Goal: Task Accomplishment & Management: Manage account settings

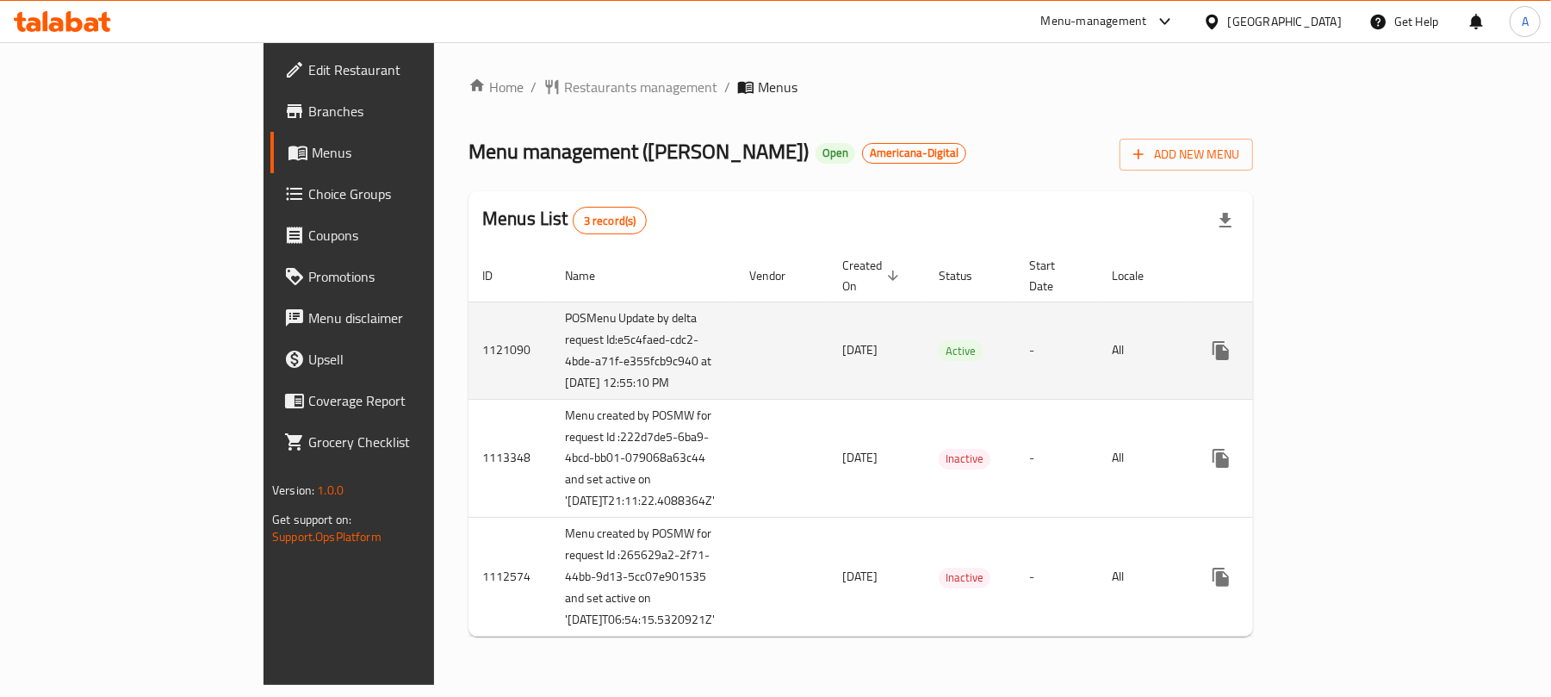
click at [1366, 338] on link "enhanced table" at bounding box center [1345, 350] width 41 height 41
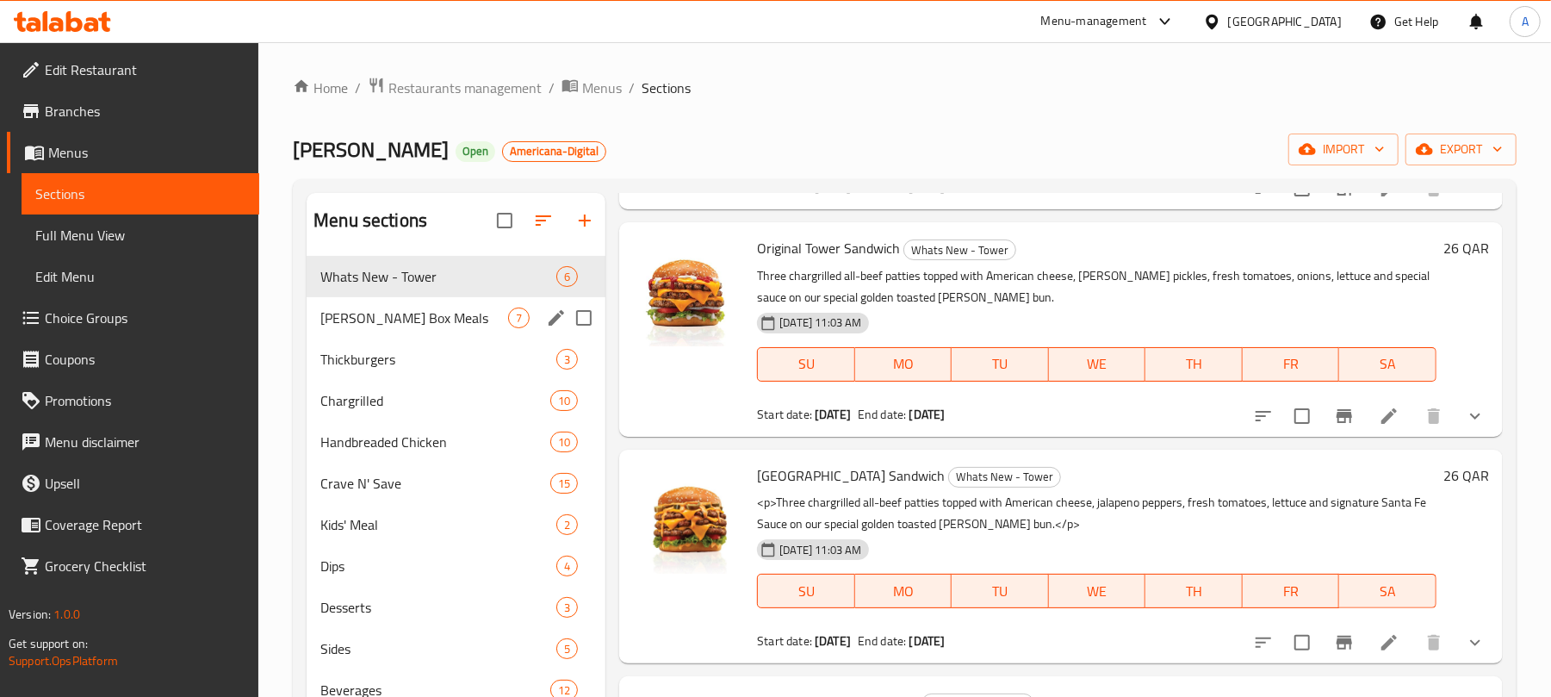
click at [462, 308] on span "Hardee's Box Meals" at bounding box center [414, 317] width 188 height 21
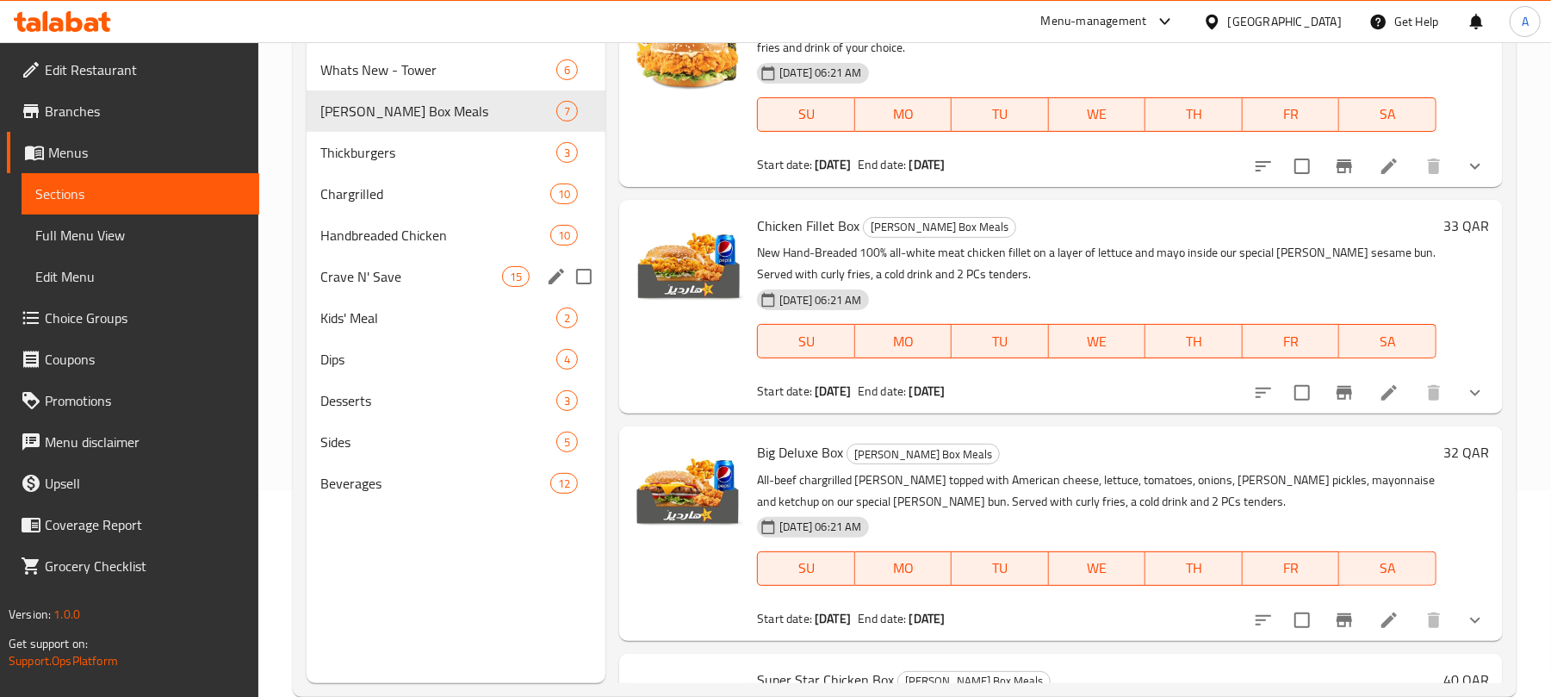
scroll to position [242, 0]
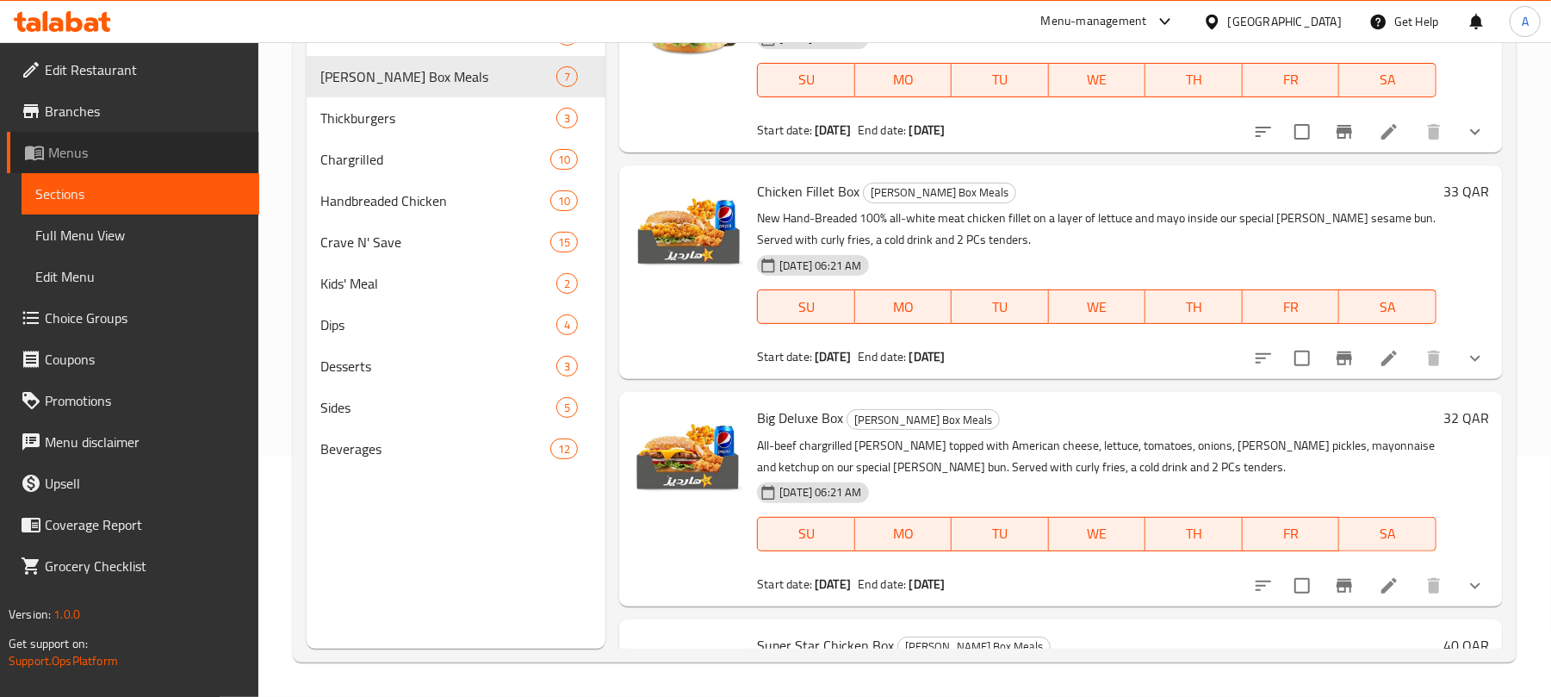
click at [87, 149] on span "Menus" at bounding box center [146, 152] width 197 height 21
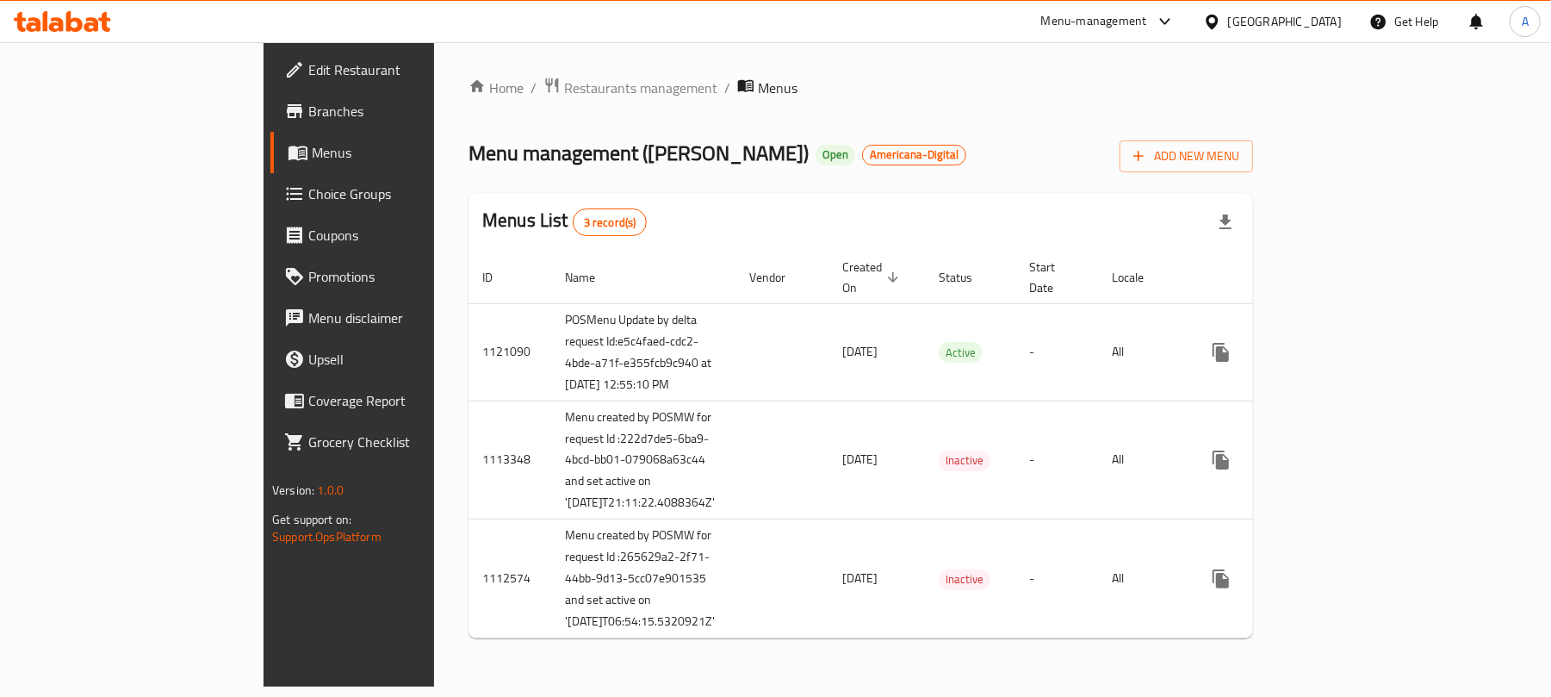
click at [308, 115] on span "Branches" at bounding box center [408, 111] width 201 height 21
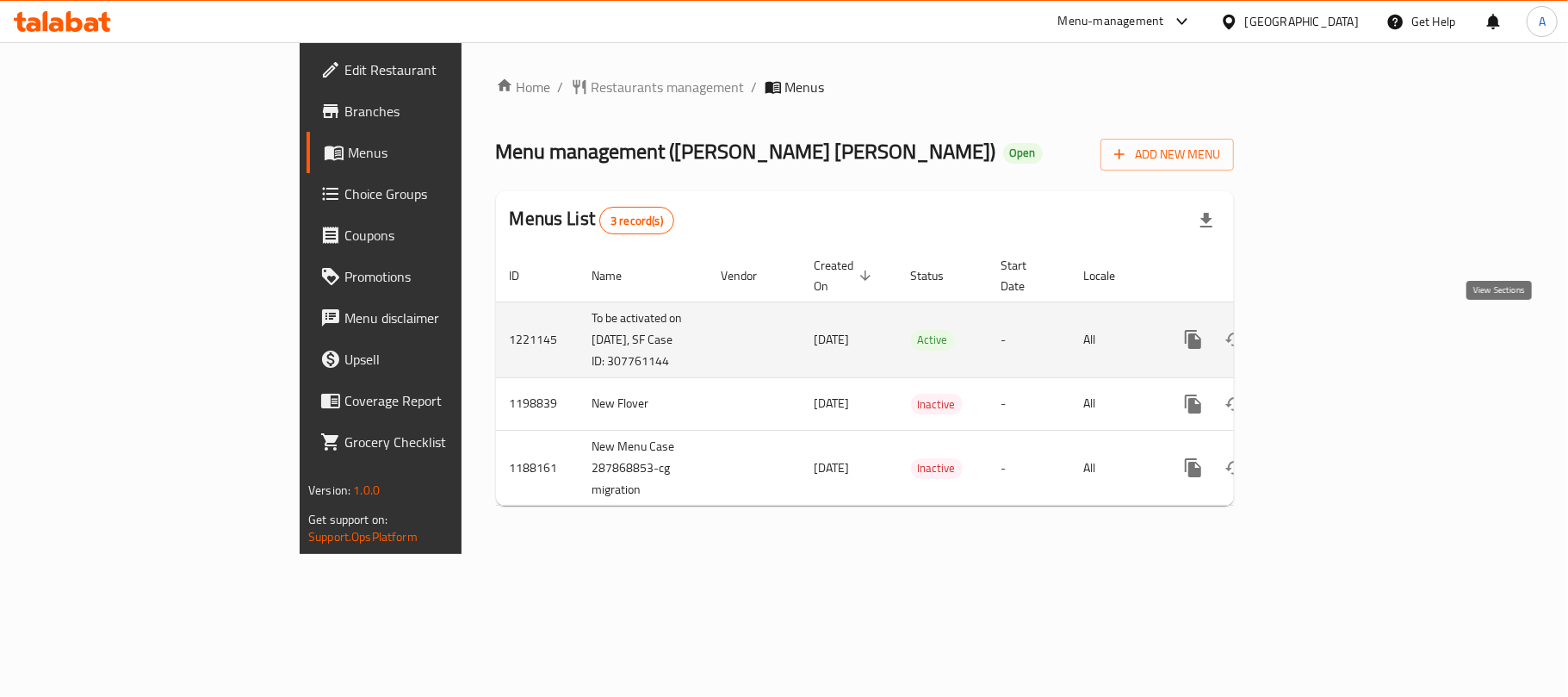
click at [1328, 341] on icon "enhanced table" at bounding box center [1317, 339] width 21 height 21
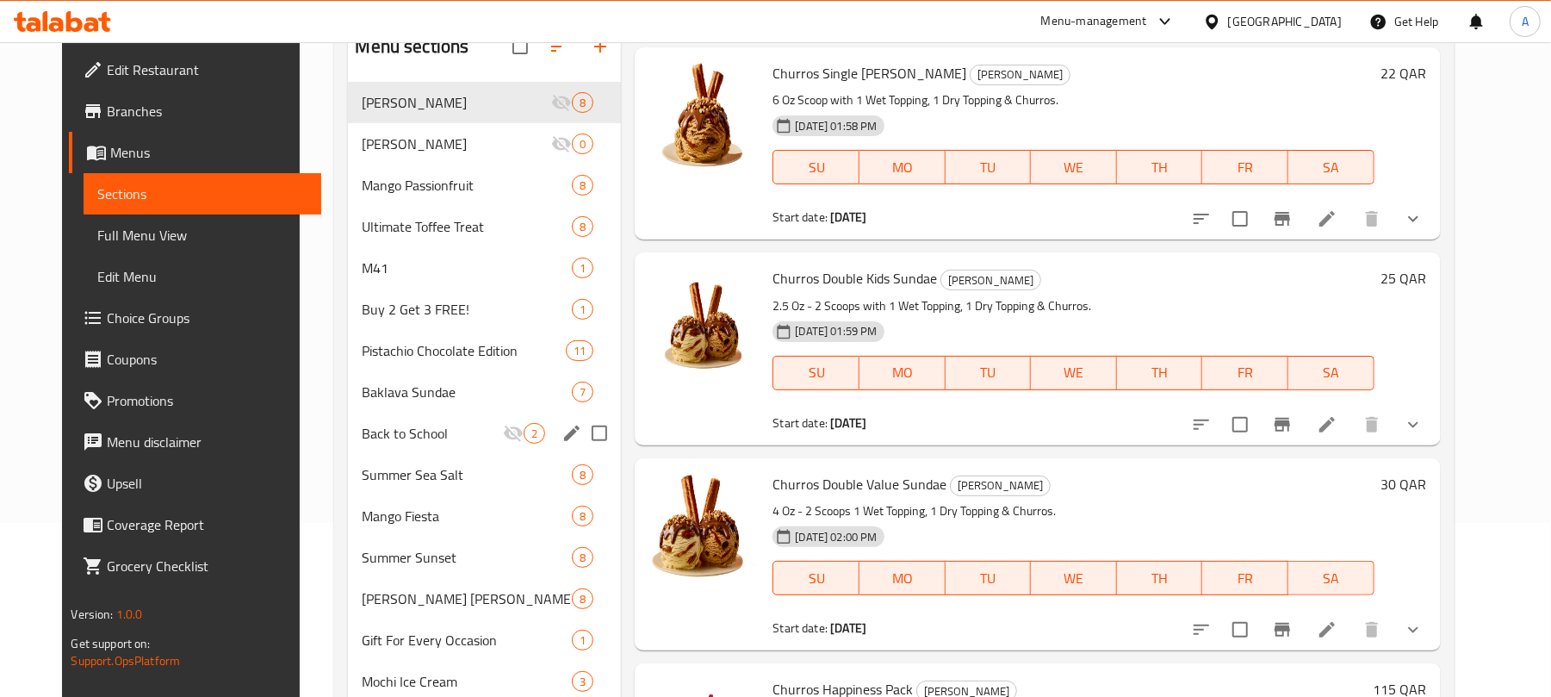
scroll to position [229, 0]
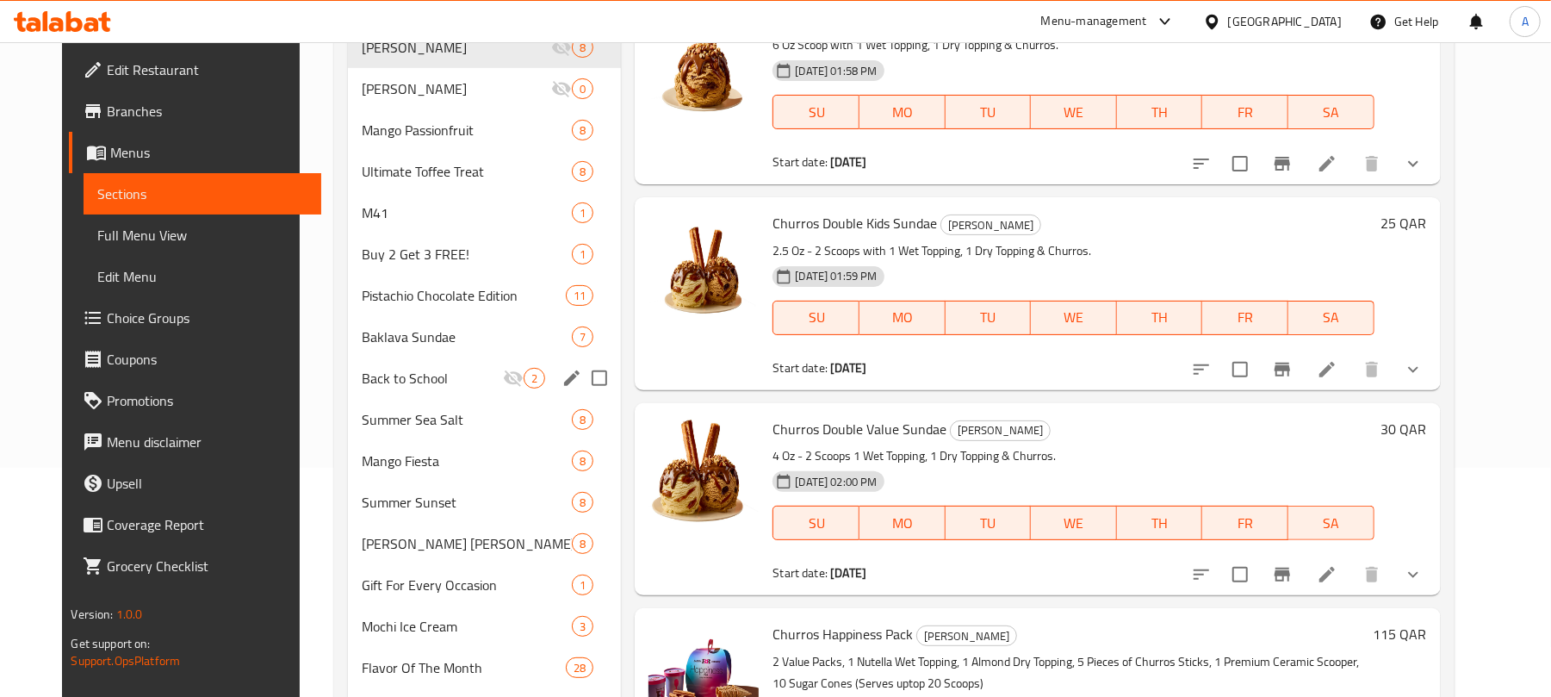
click at [534, 388] on div "Back to School 2" at bounding box center [484, 377] width 273 height 41
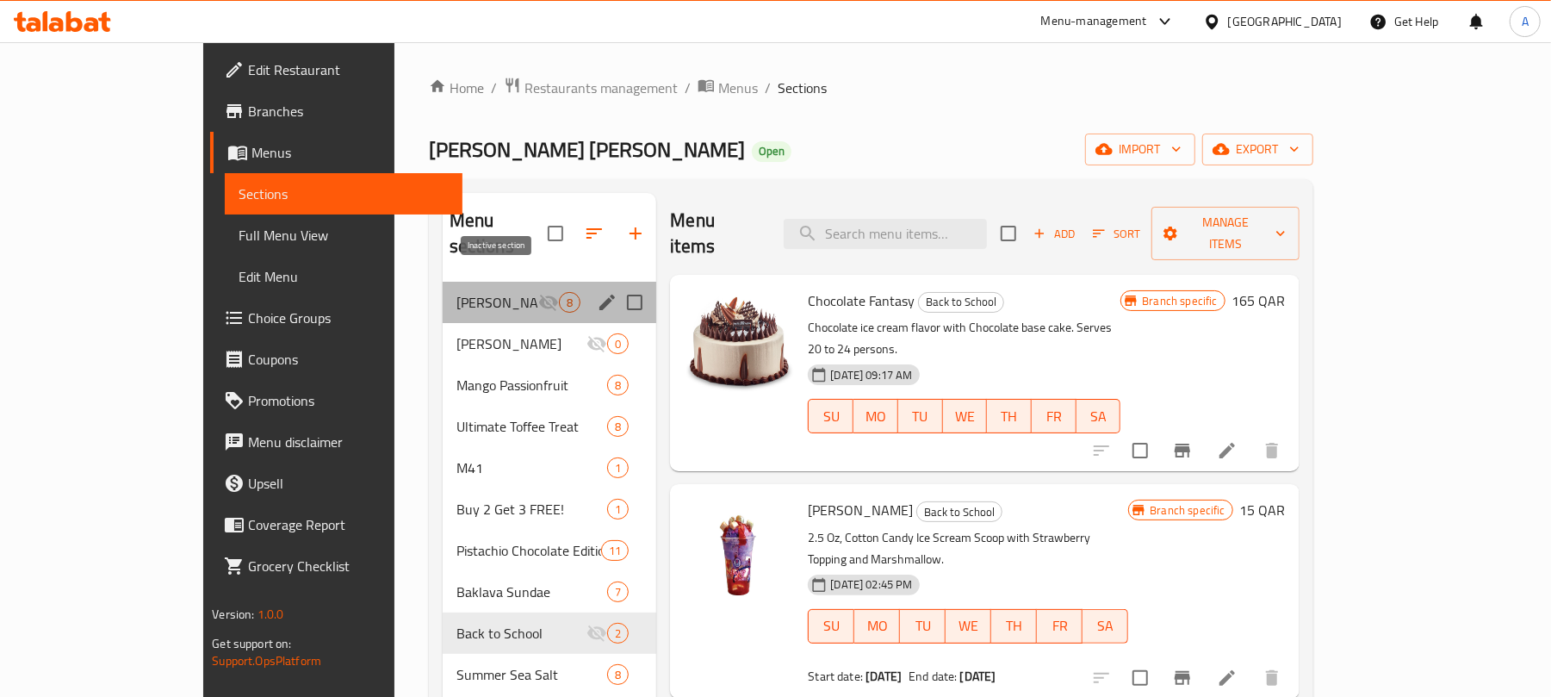
click at [539, 295] on icon "Menu sections" at bounding box center [548, 303] width 19 height 16
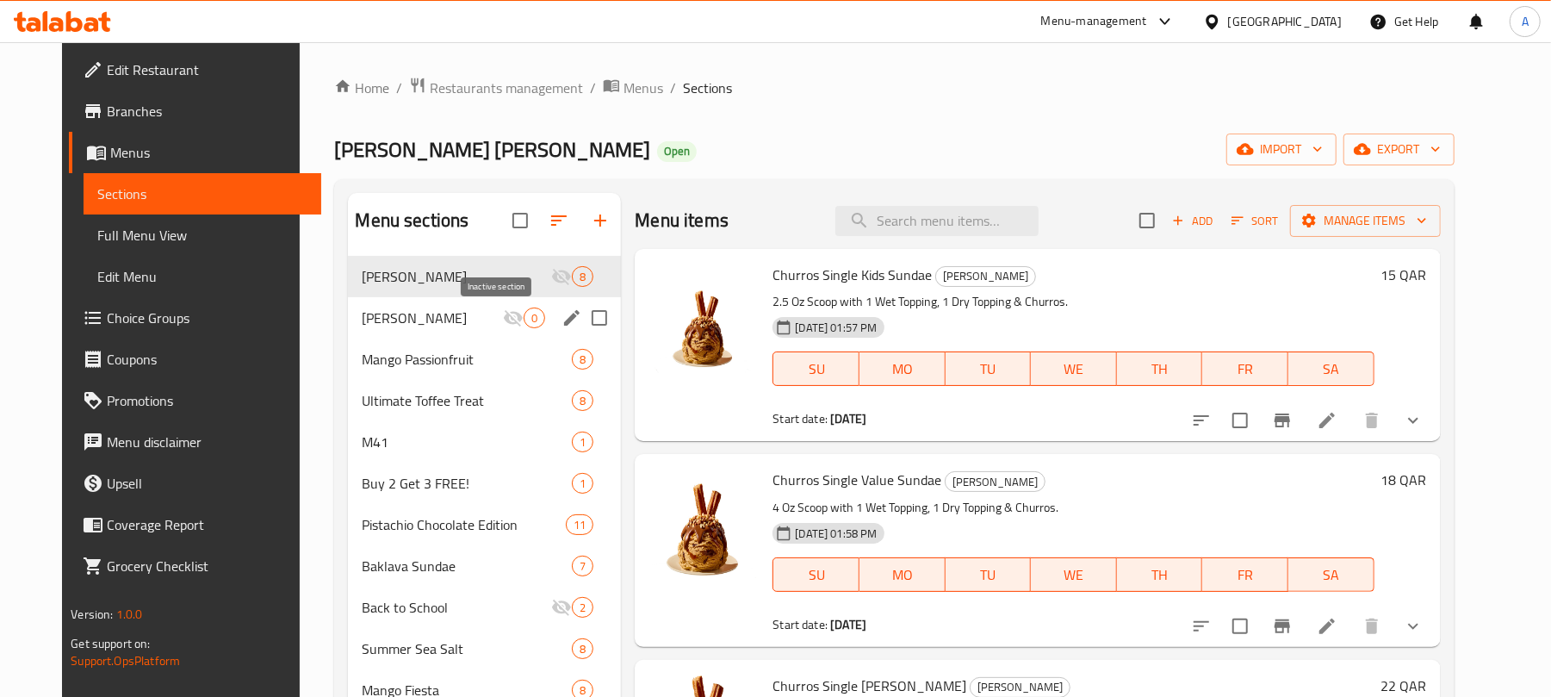
click at [504, 312] on icon "Menu sections" at bounding box center [513, 318] width 19 height 16
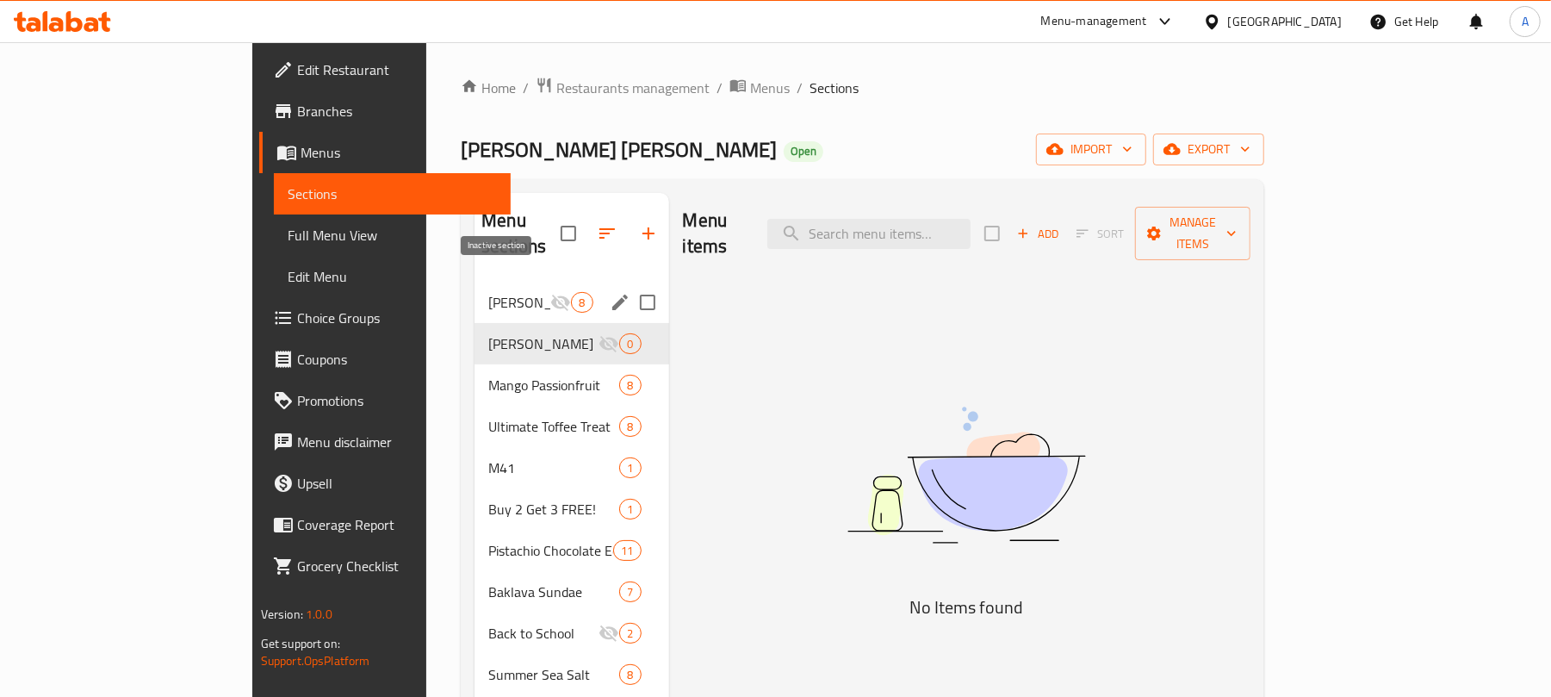
click at [550, 292] on icon "Menu sections" at bounding box center [560, 302] width 21 height 21
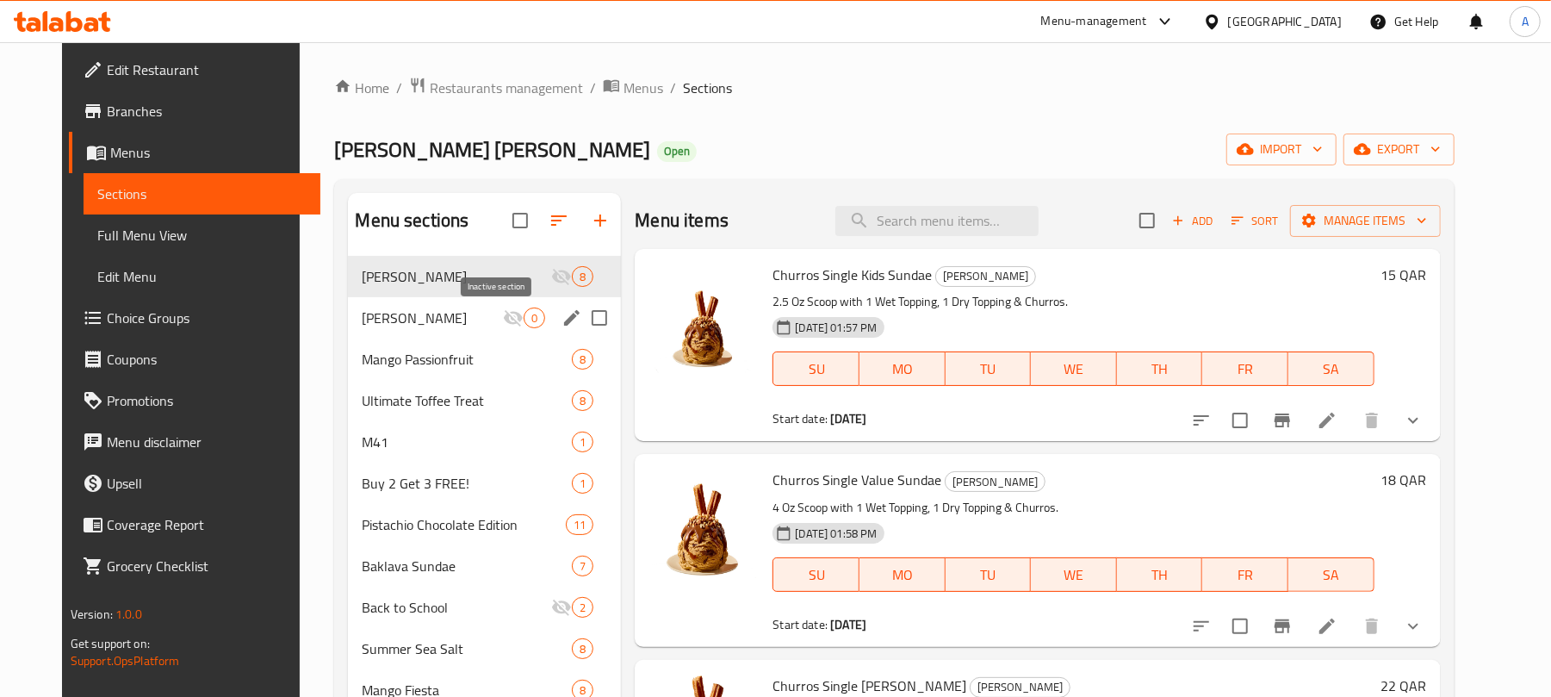
click at [503, 312] on icon "Menu sections" at bounding box center [513, 317] width 21 height 21
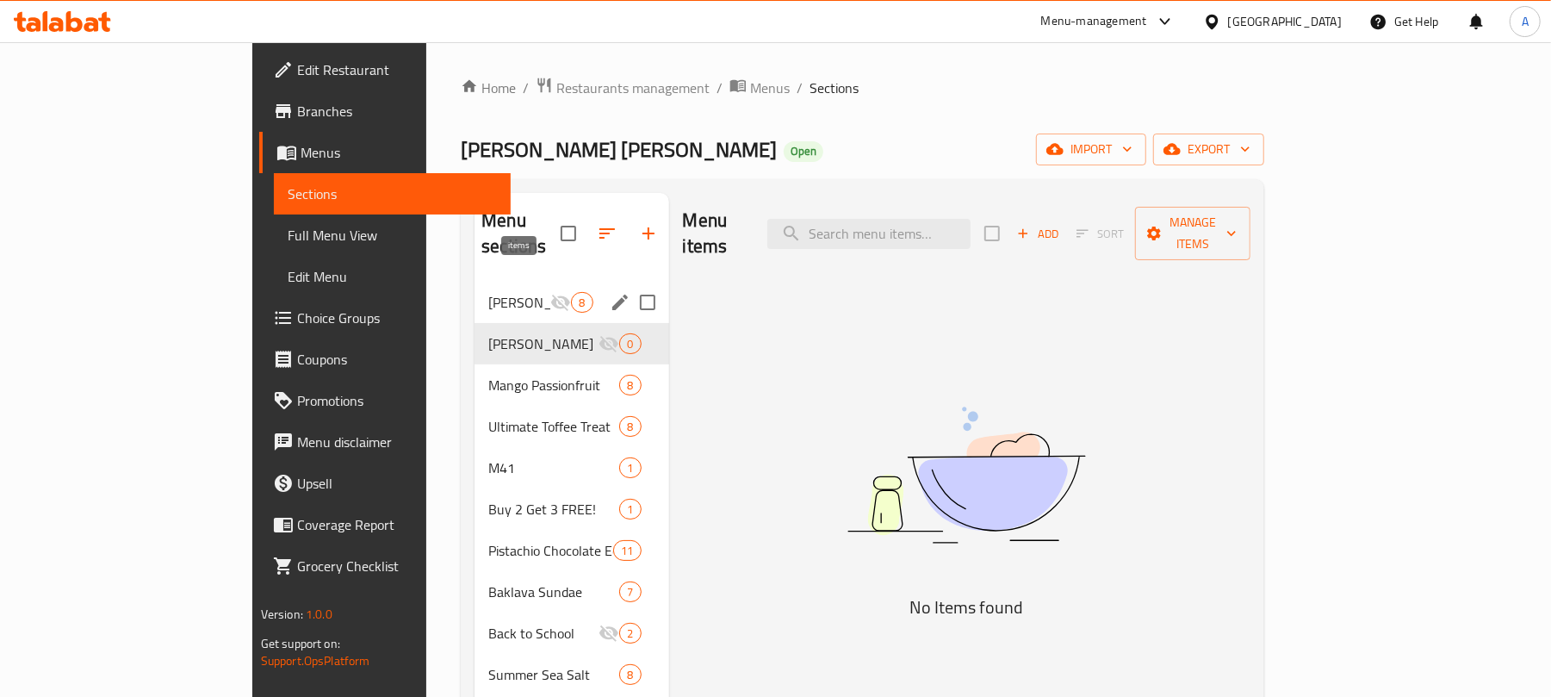
click at [572, 295] on span "8" at bounding box center [582, 303] width 20 height 16
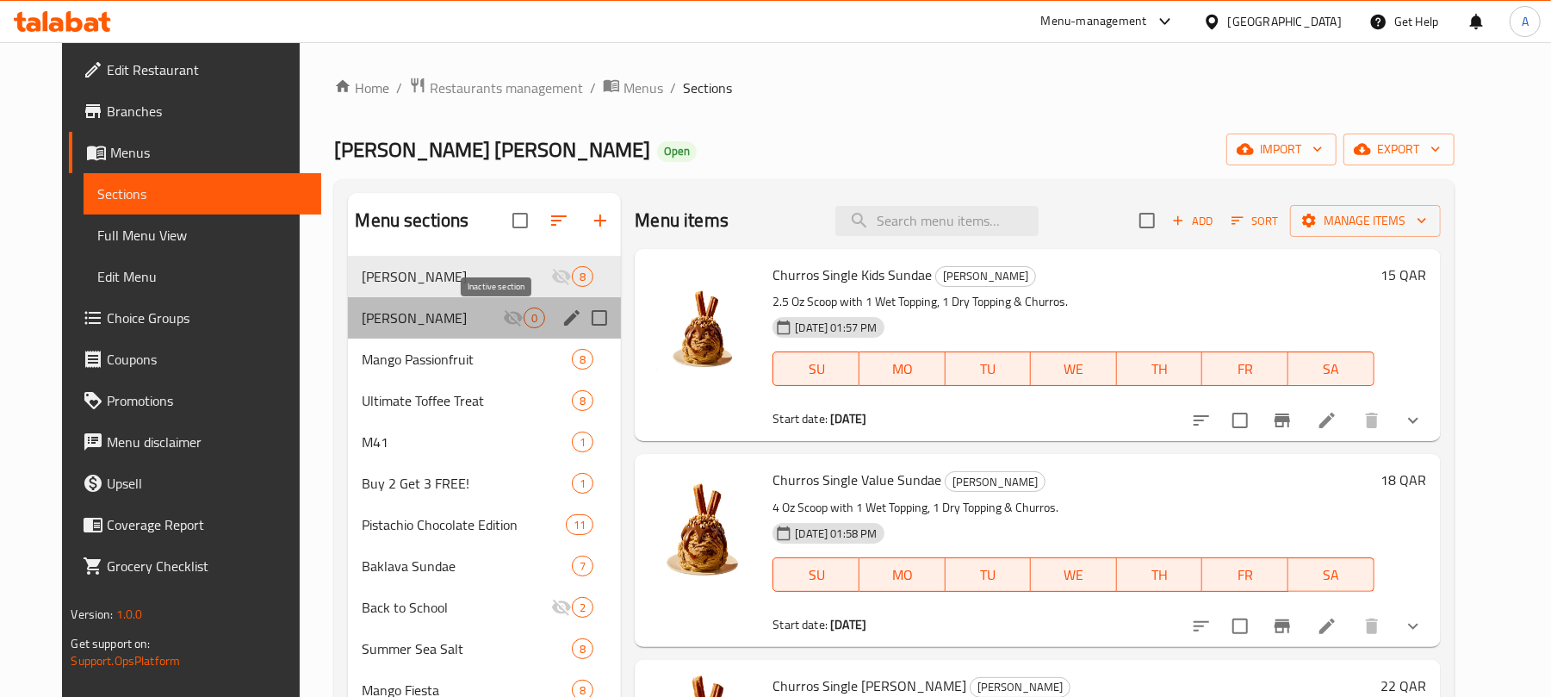
click at [503, 311] on icon "Menu sections" at bounding box center [513, 317] width 21 height 21
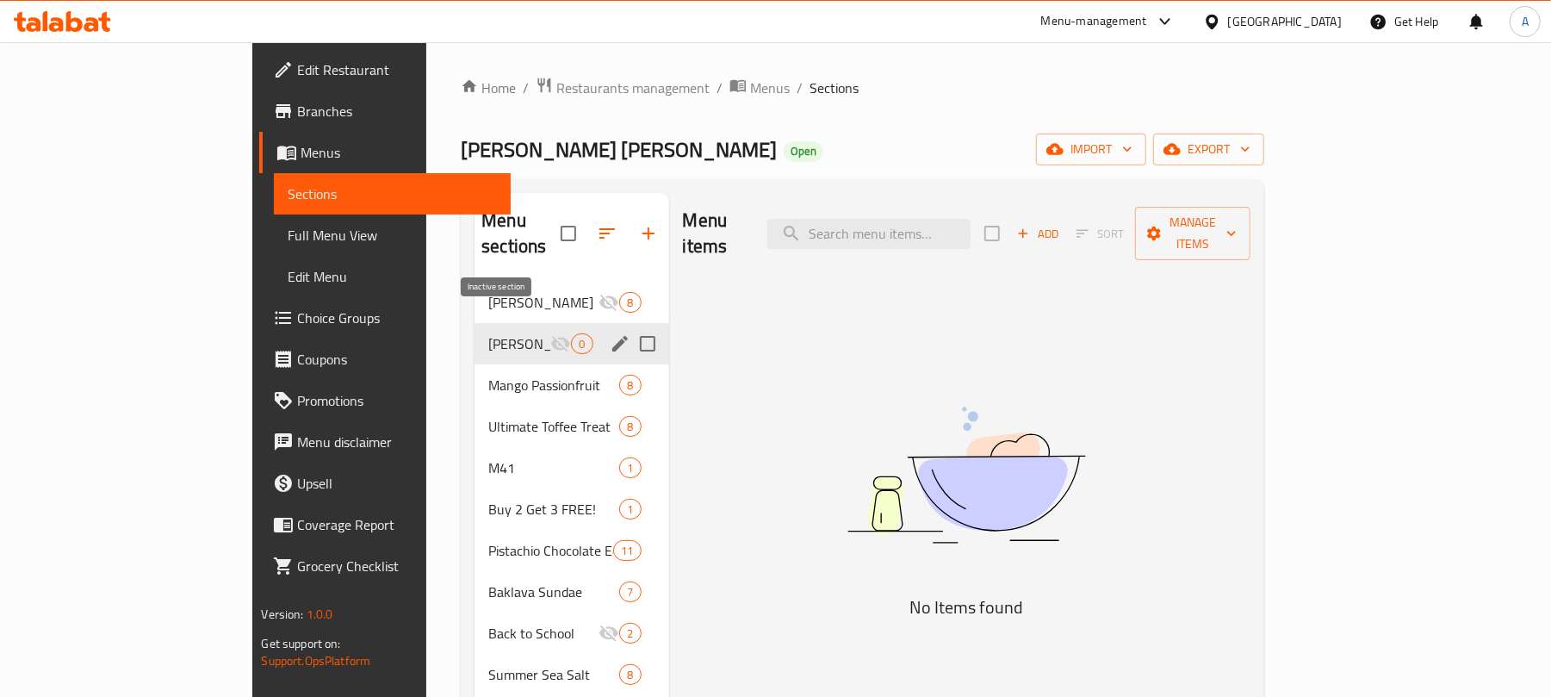
click at [477, 288] on div "Churros Sundae 8" at bounding box center [572, 302] width 194 height 41
